Goal: Find specific page/section: Find specific page/section

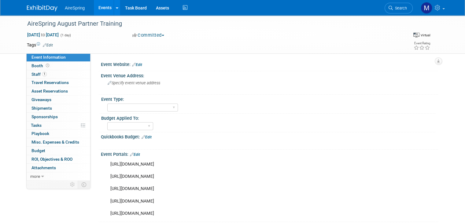
click at [42, 13] on div "AireSpring Events Add Event Bulk Upload Events Shareable Event Boards Recently …" at bounding box center [232, 7] width 411 height 15
click at [43, 8] on img at bounding box center [42, 8] width 31 height 6
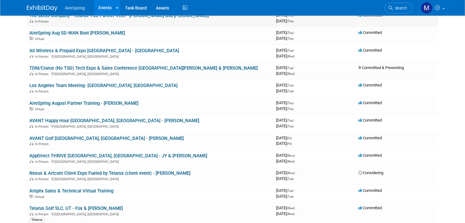
scroll to position [110, 0]
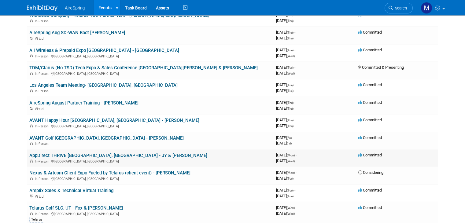
click at [85, 153] on link "AppDirect THRIVE [GEOGRAPHIC_DATA], [GEOGRAPHIC_DATA] - JY & [PERSON_NAME]" at bounding box center [118, 155] width 178 height 5
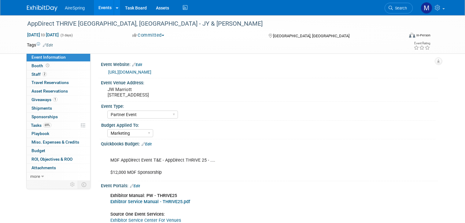
select select "Partner Event"
select select "Marketing"
